Goal: Navigation & Orientation: Go to known website

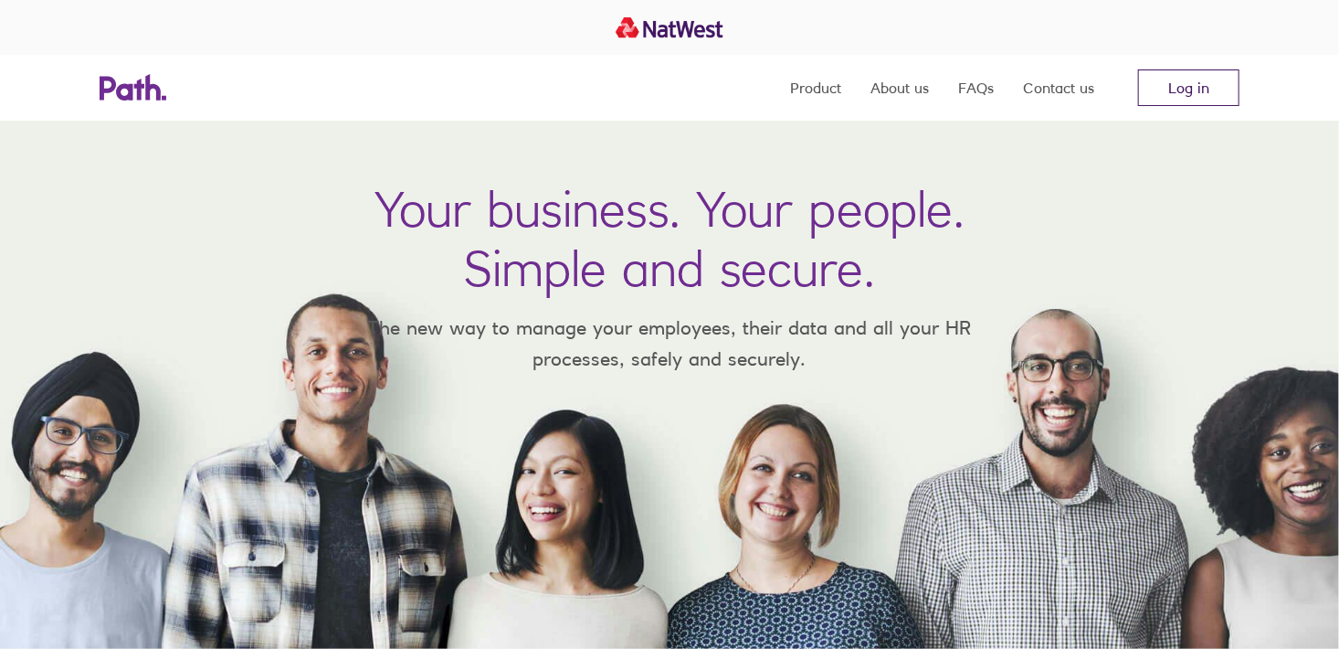
drag, startPoint x: 1262, startPoint y: 70, endPoint x: 1222, endPoint y: 78, distance: 40.9
click at [1260, 70] on div "Product About us FAQs Contact us Log in" at bounding box center [669, 88] width 1339 height 66
click at [1220, 79] on link "Log in" at bounding box center [1188, 87] width 101 height 37
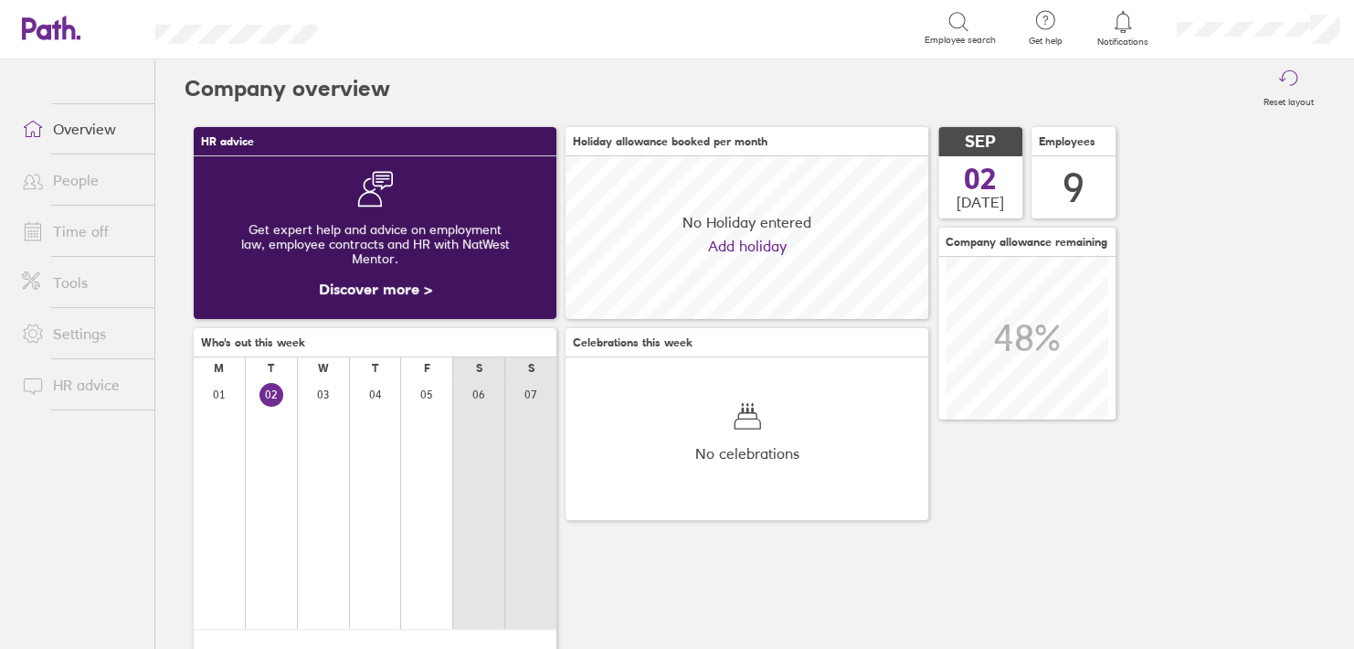
scroll to position [162, 363]
